Goal: Information Seeking & Learning: Check status

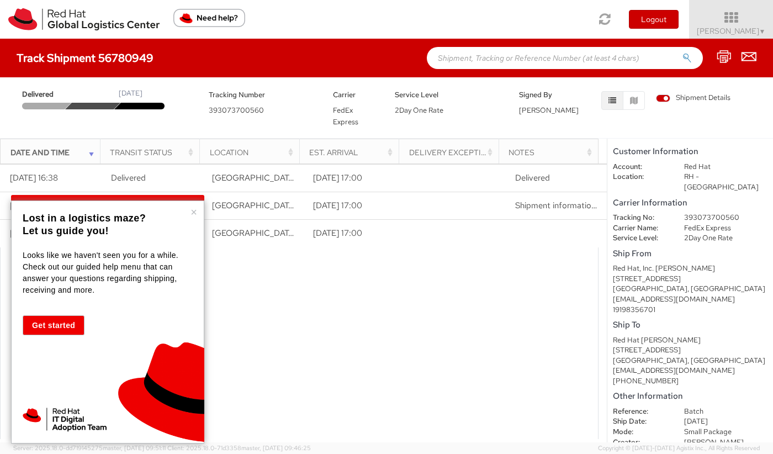
click at [199, 208] on div "× Lost in a logistics maze? Let us guide you! Looks like we haven't seen you fo…" at bounding box center [107, 321] width 193 height 243
click at [195, 210] on button "×" at bounding box center [194, 212] width 7 height 11
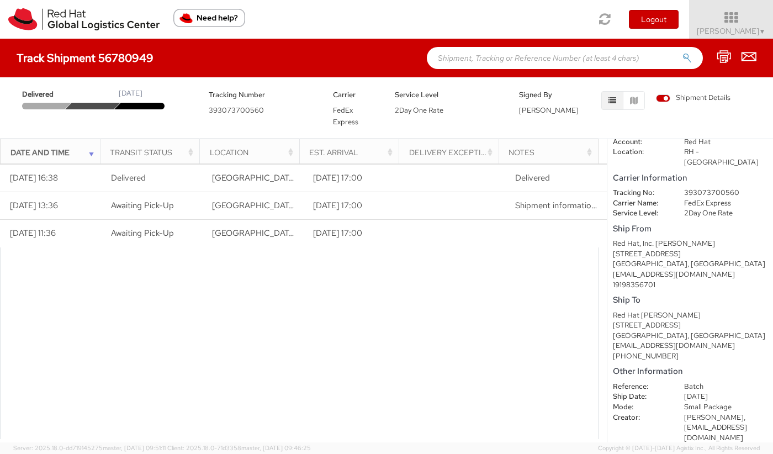
scroll to position [26, 0]
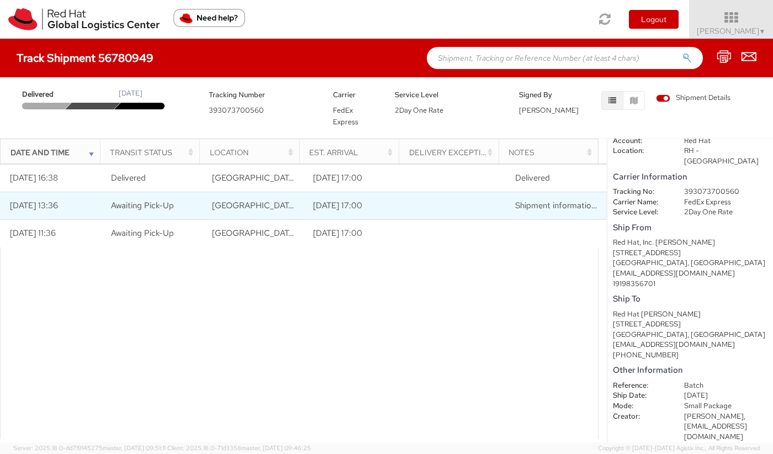
click at [347, 210] on td "09/12/2025 17:00" at bounding box center [353, 206] width 101 height 28
drag, startPoint x: 347, startPoint y: 210, endPoint x: 245, endPoint y: 214, distance: 102.2
click at [346, 211] on td "09/12/2025 17:00" at bounding box center [353, 206] width 101 height 28
click at [245, 214] on td "RALEIGH, NC, US" at bounding box center [252, 206] width 101 height 28
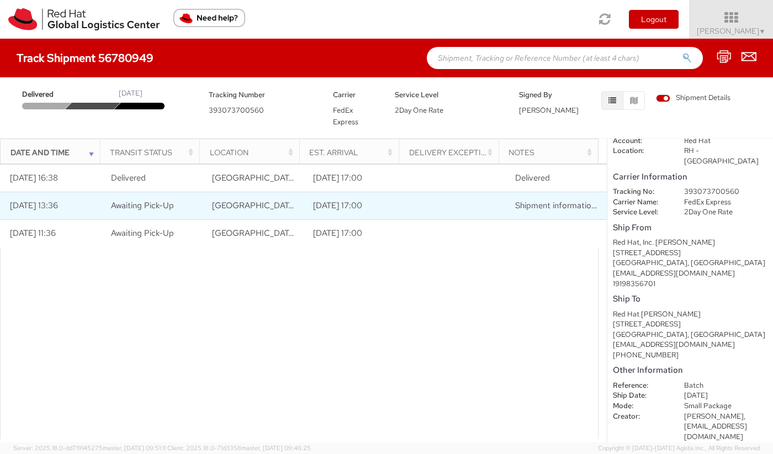
click at [214, 216] on td "RALEIGH, NC, US" at bounding box center [252, 206] width 101 height 28
drag, startPoint x: 183, startPoint y: 216, endPoint x: 175, endPoint y: 217, distance: 8.3
click at [180, 216] on td "Awaiting Pick-Up" at bounding box center [151, 206] width 101 height 28
click at [66, 207] on td "09/10/2025 13:36" at bounding box center [50, 206] width 101 height 28
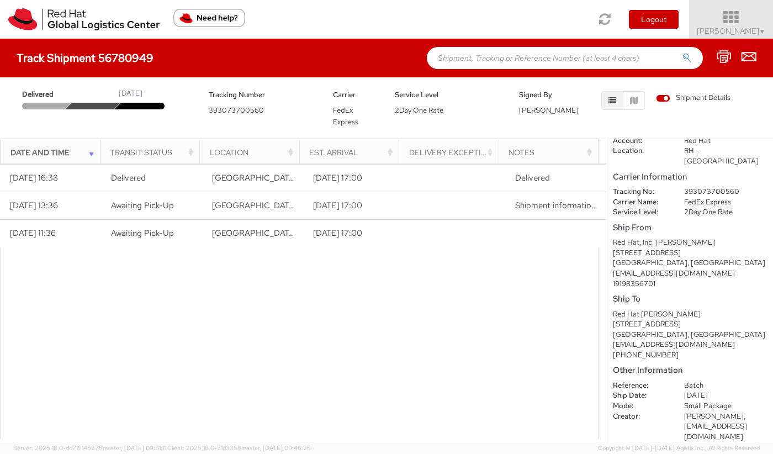
click at [735, 22] on icon at bounding box center [731, 17] width 97 height 15
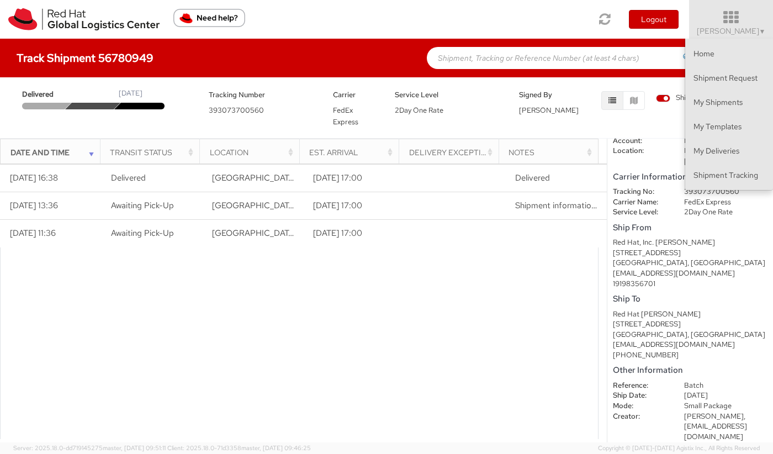
click at [534, 290] on div at bounding box center [299, 343] width 599 height 192
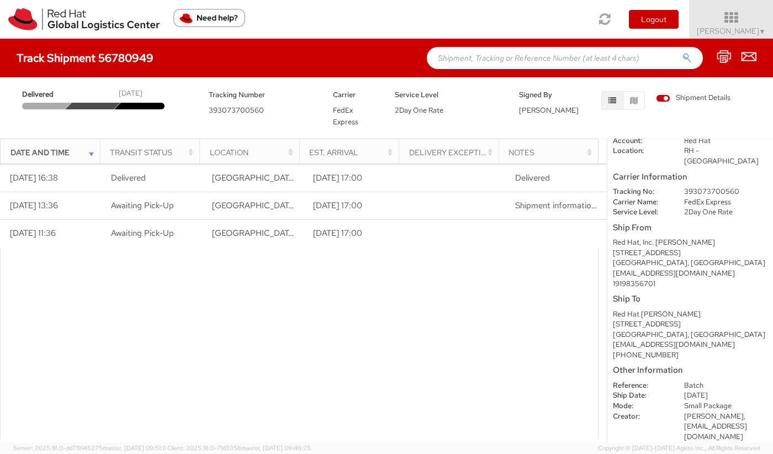
click at [233, 111] on span "393073700560" at bounding box center [236, 109] width 55 height 9
copy span "393073700560"
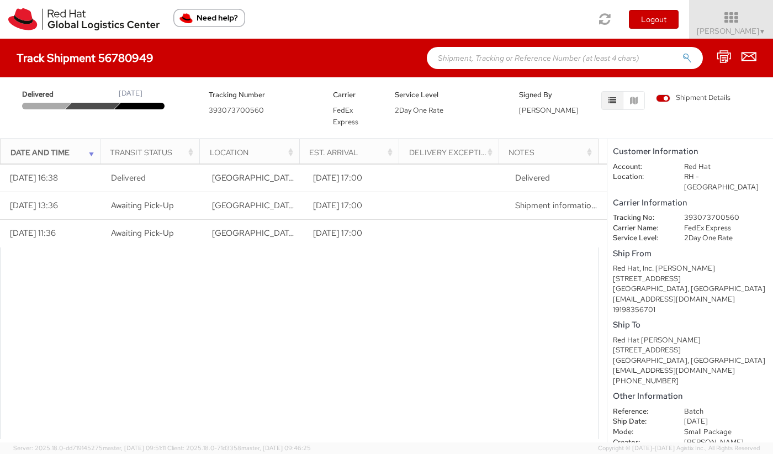
click at [243, 96] on h5 "Tracking Number" at bounding box center [263, 95] width 108 height 8
click at [244, 107] on span "393073700560" at bounding box center [236, 109] width 55 height 9
copy span "393073700560"
